Goal: Feedback & Contribution: Leave review/rating

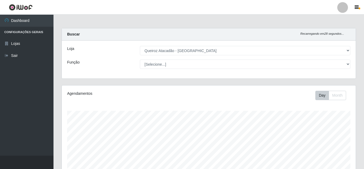
select select "225"
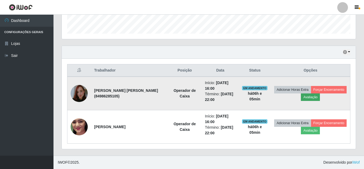
scroll to position [111, 294]
click at [320, 98] on button "Avaliação" at bounding box center [310, 97] width 19 height 7
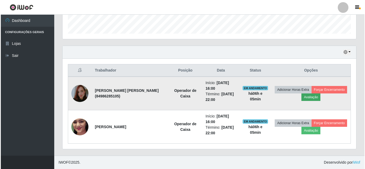
scroll to position [111, 291]
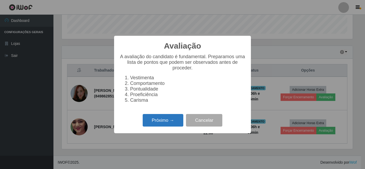
click at [164, 125] on button "Próximo →" at bounding box center [163, 120] width 41 height 13
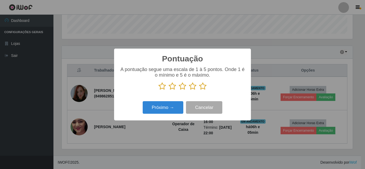
click at [204, 86] on icon at bounding box center [202, 86] width 7 height 8
click at [199, 90] on input "radio" at bounding box center [199, 90] width 0 height 0
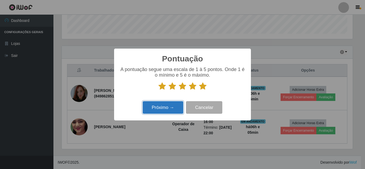
click at [163, 107] on button "Próximo →" at bounding box center [163, 107] width 41 height 13
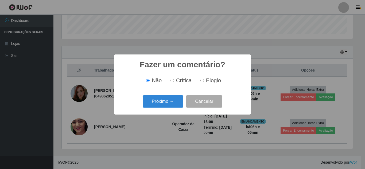
click at [163, 107] on button "Próximo →" at bounding box center [163, 101] width 41 height 13
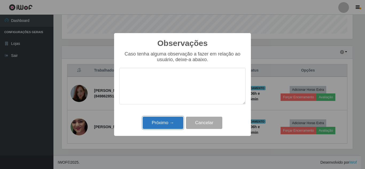
click at [163, 124] on button "Próximo →" at bounding box center [163, 123] width 41 height 13
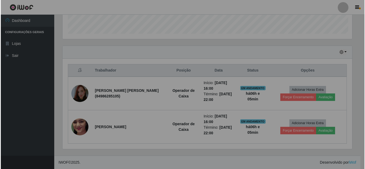
scroll to position [111, 294]
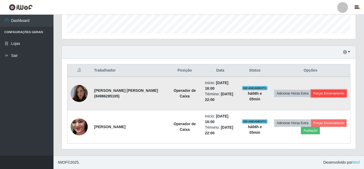
click at [311, 97] on button "Forçar Encerramento" at bounding box center [329, 93] width 36 height 7
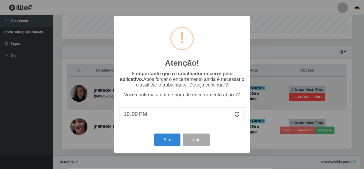
scroll to position [111, 291]
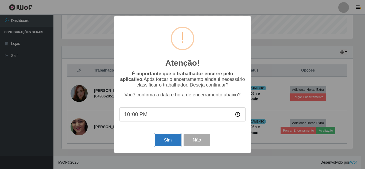
click at [171, 138] on button "Sim" at bounding box center [168, 140] width 26 height 13
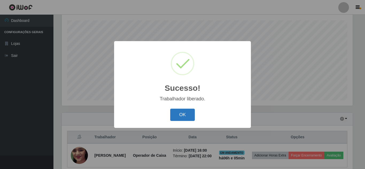
click at [184, 120] on button "OK" at bounding box center [182, 115] width 25 height 13
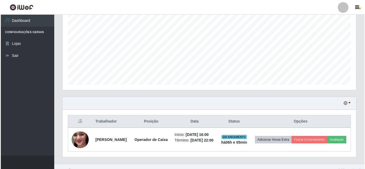
scroll to position [118, 0]
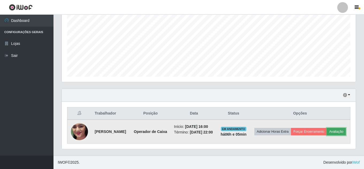
click at [327, 136] on button "Avaliação" at bounding box center [336, 131] width 19 height 7
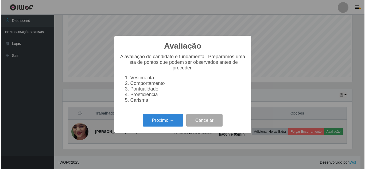
scroll to position [111, 291]
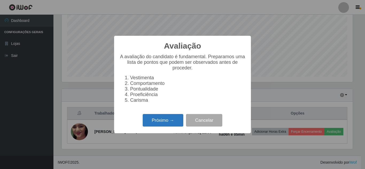
click at [157, 121] on button "Próximo →" at bounding box center [163, 120] width 41 height 13
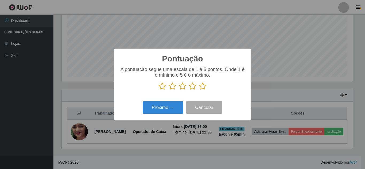
scroll to position [267307, 267126]
click at [202, 87] on icon at bounding box center [202, 86] width 7 height 8
click at [199, 90] on input "radio" at bounding box center [199, 90] width 0 height 0
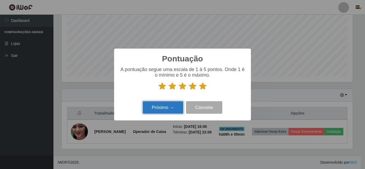
click at [160, 109] on button "Próximo →" at bounding box center [163, 107] width 41 height 13
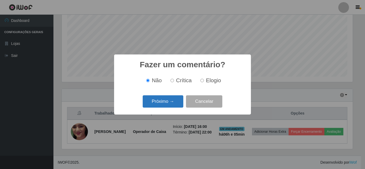
click at [160, 105] on button "Próximo →" at bounding box center [163, 101] width 41 height 13
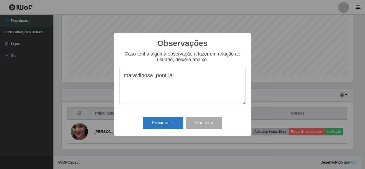
type textarea "maravilhosa ,pontual"
click at [156, 128] on button "Próximo →" at bounding box center [163, 123] width 41 height 13
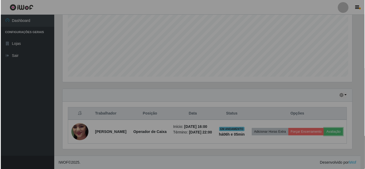
scroll to position [111, 294]
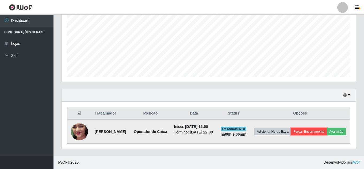
click at [327, 128] on button "Forçar Encerramento" at bounding box center [309, 131] width 36 height 7
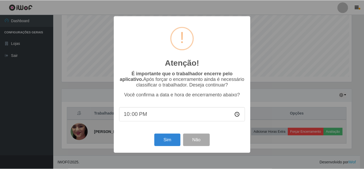
scroll to position [111, 291]
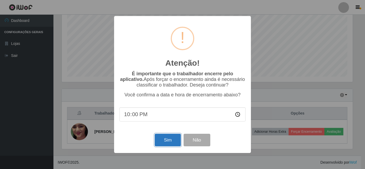
click at [166, 142] on button "Sim" at bounding box center [168, 140] width 26 height 13
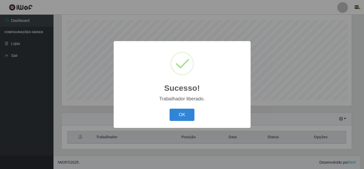
scroll to position [0, 0]
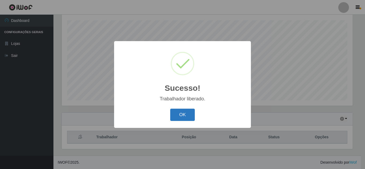
click at [188, 114] on button "OK" at bounding box center [182, 115] width 25 height 13
